Goal: Task Accomplishment & Management: Manage account settings

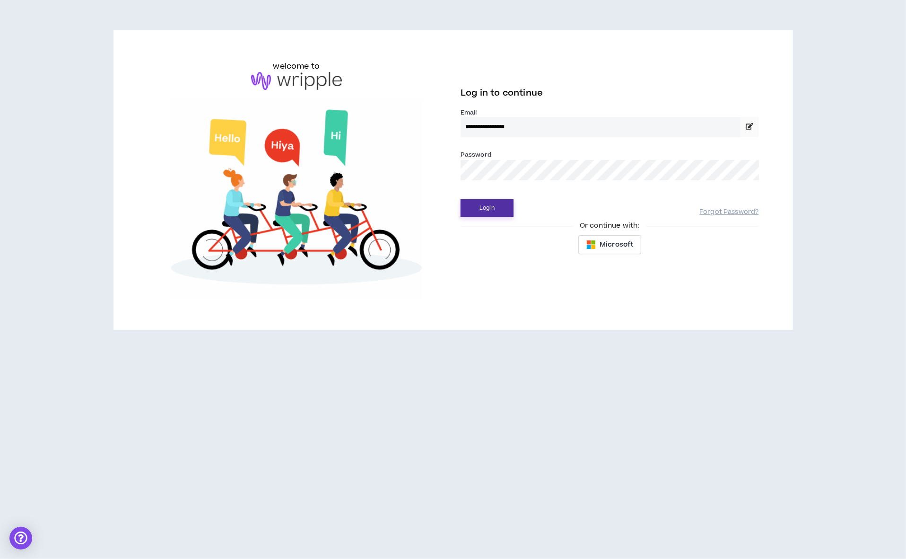
click at [499, 214] on button "Login" at bounding box center [487, 208] width 53 height 18
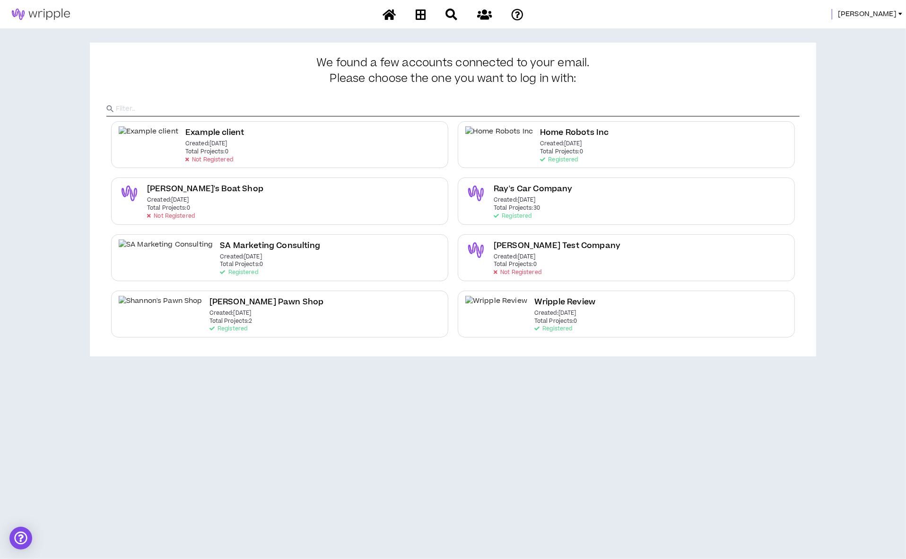
drag, startPoint x: 893, startPoint y: 13, endPoint x: 888, endPoint y: 17, distance: 6.2
click at [893, 12] on span "[PERSON_NAME]" at bounding box center [867, 14] width 59 height 10
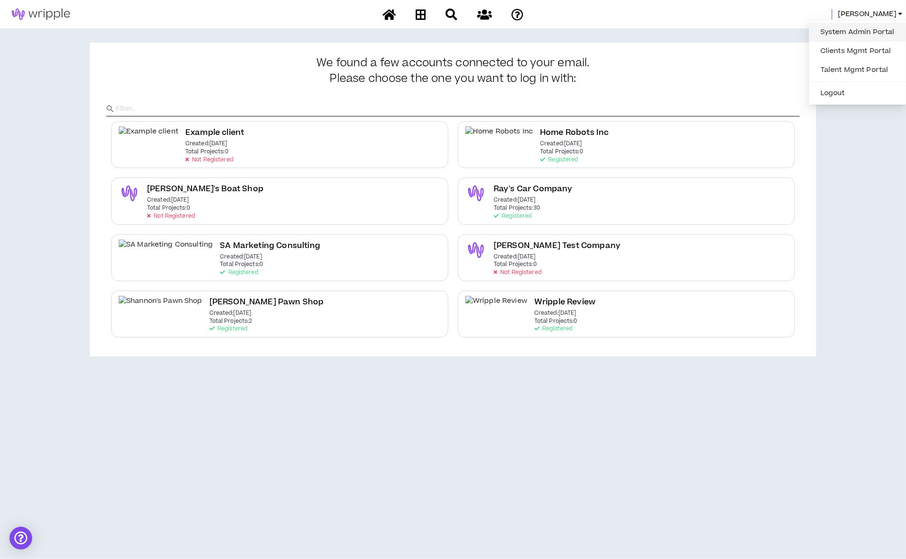
drag, startPoint x: 881, startPoint y: 34, endPoint x: 873, endPoint y: 39, distance: 10.2
click at [878, 35] on link "System Admin Portal" at bounding box center [858, 32] width 86 height 14
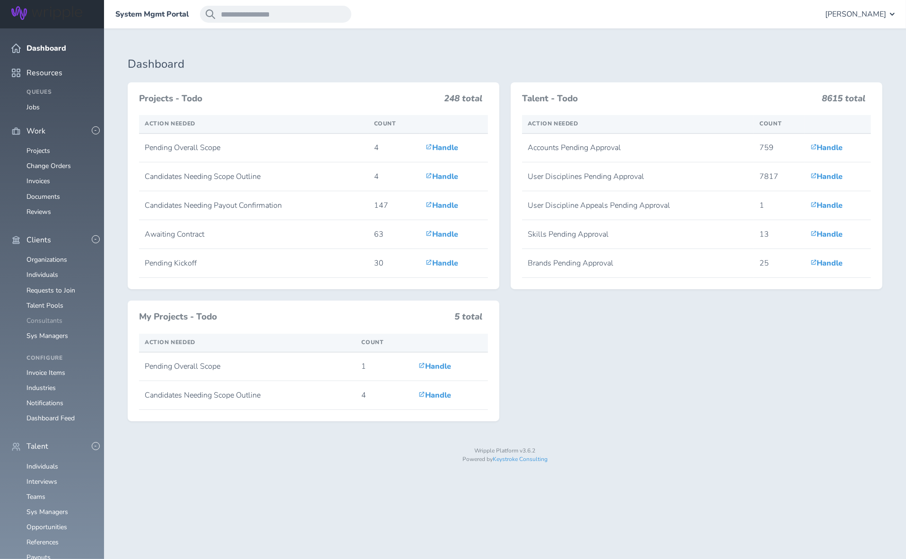
click at [43, 316] on link "Consultants" at bounding box center [44, 320] width 36 height 9
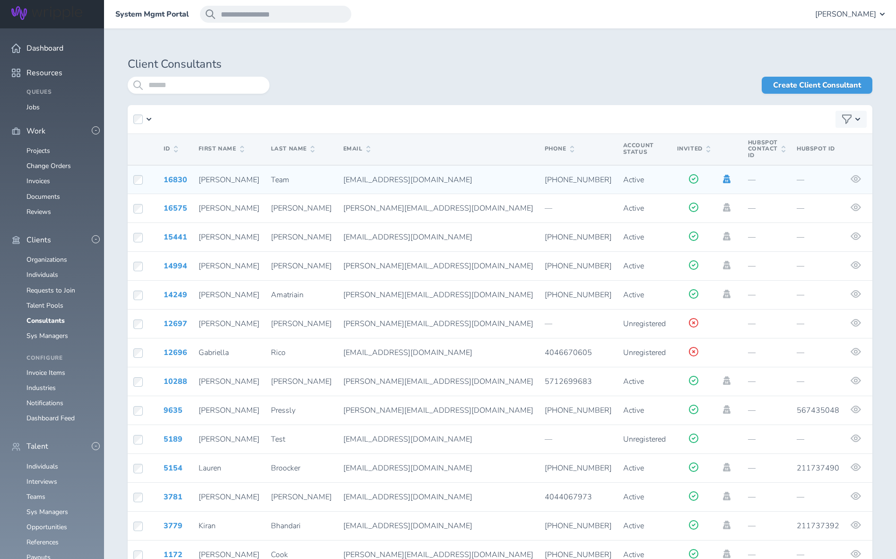
click at [723, 175] on icon at bounding box center [727, 179] width 8 height 9
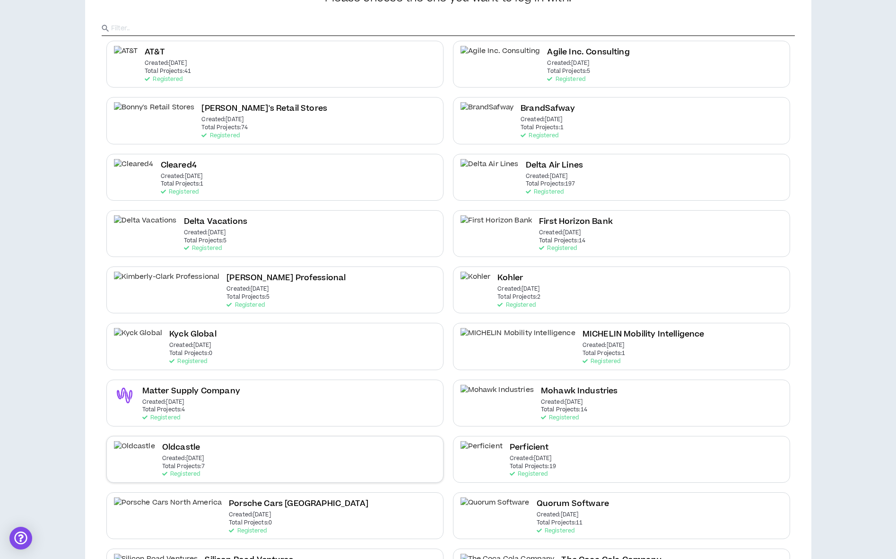
scroll to position [99, 0]
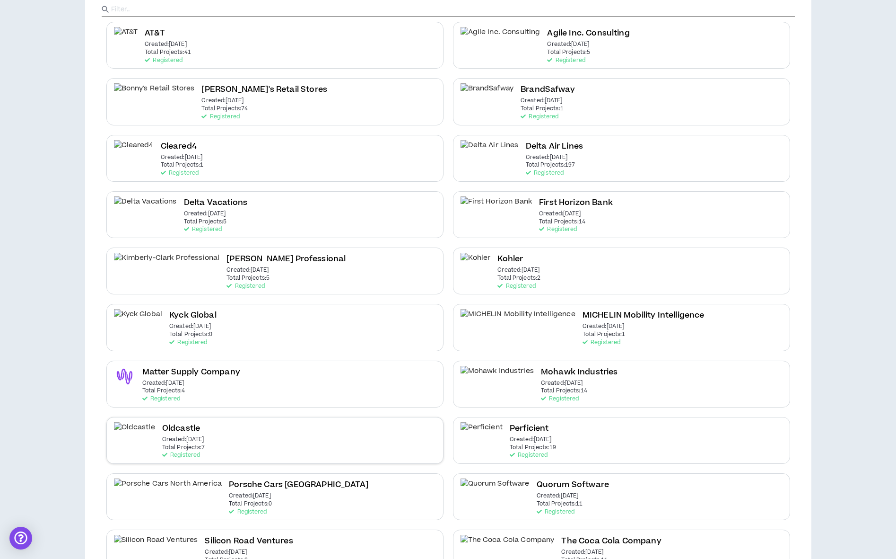
click at [230, 447] on div "Oldcastle Created: Apr 9 2025 Total Projects: 7 Registered" at bounding box center [274, 440] width 337 height 47
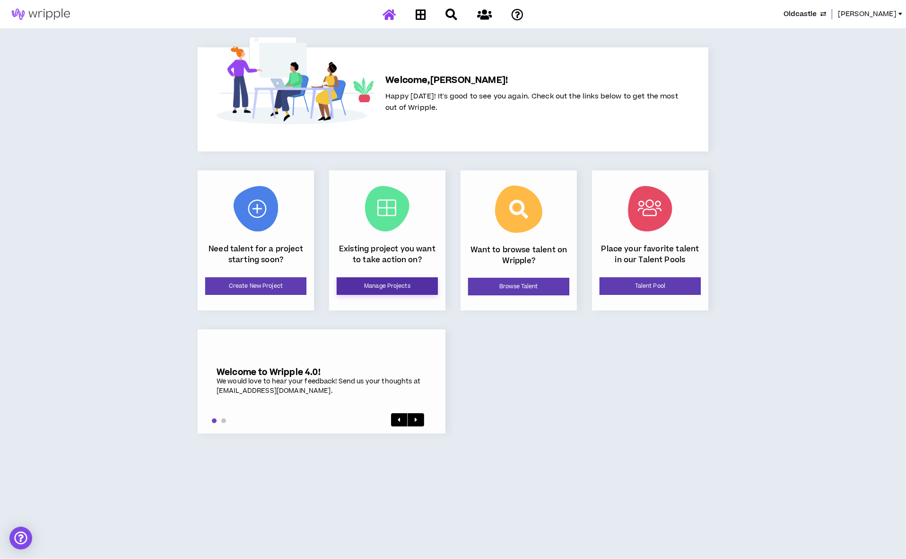
click at [412, 286] on link "Manage Projects" at bounding box center [387, 286] width 101 height 18
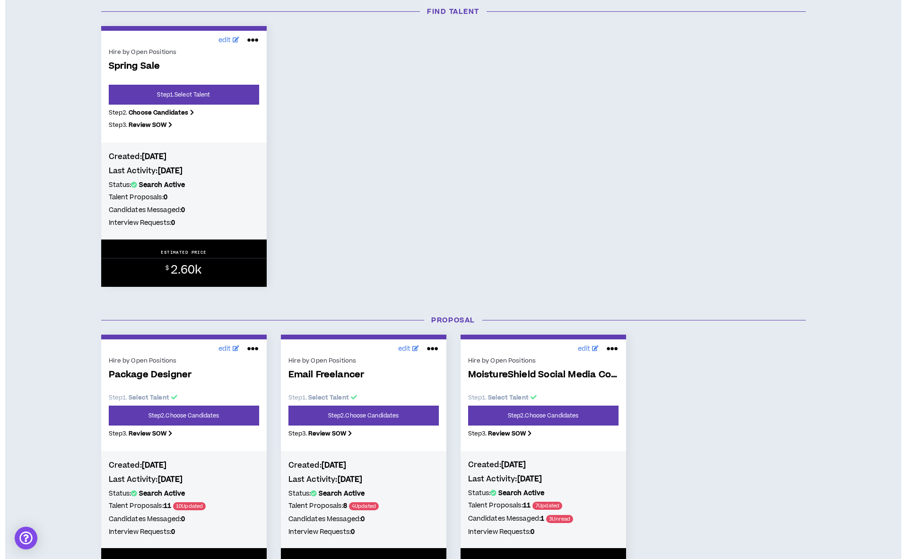
scroll to position [248, 0]
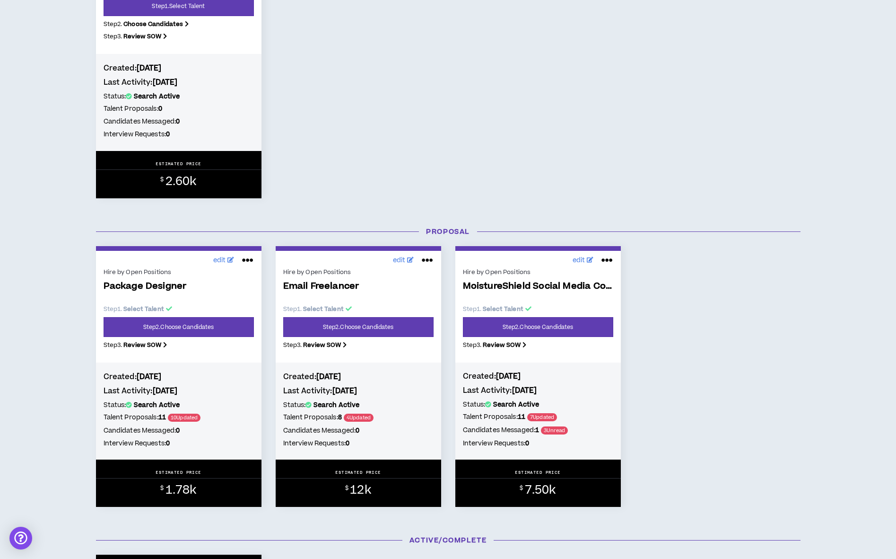
click at [430, 259] on icon at bounding box center [427, 260] width 11 height 15
click at [398, 301] on button "Close Project" at bounding box center [395, 302] width 82 height 18
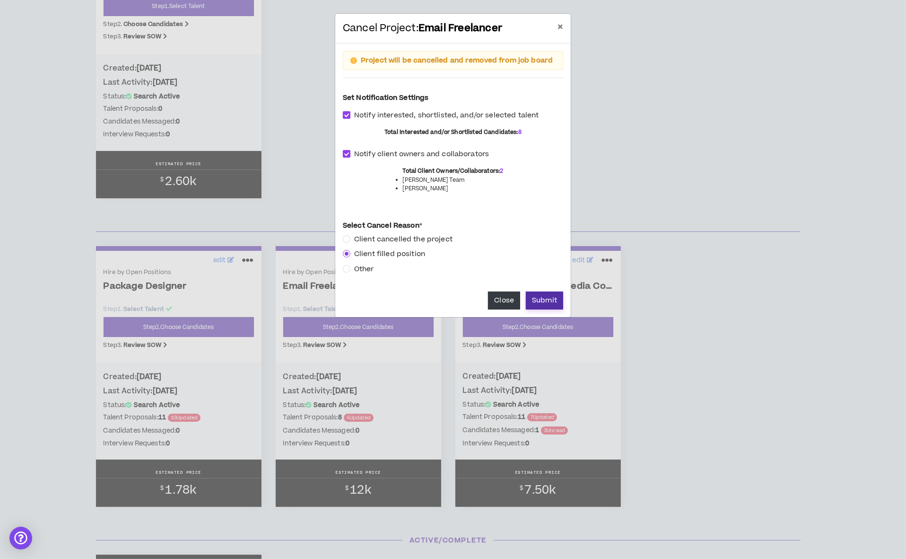
click at [551, 306] on button "Submit" at bounding box center [544, 300] width 37 height 18
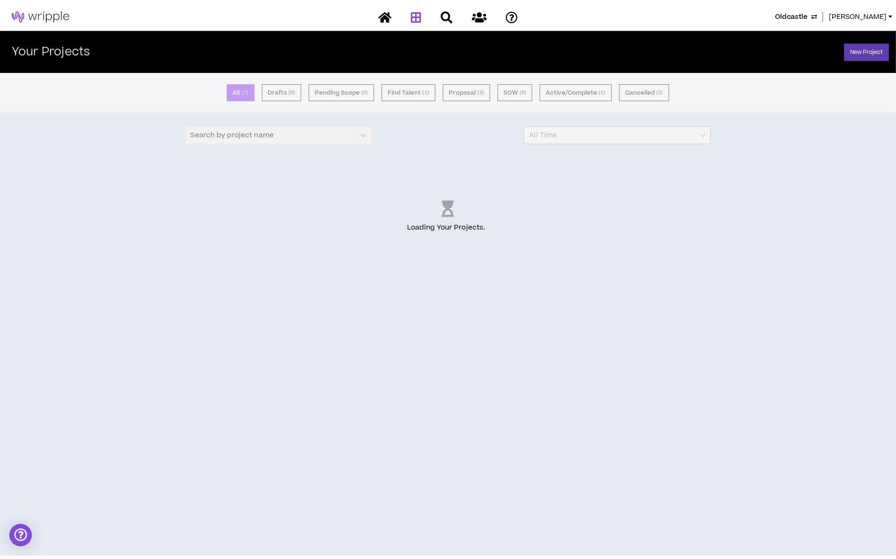
scroll to position [0, 0]
